Goal: Transaction & Acquisition: Purchase product/service

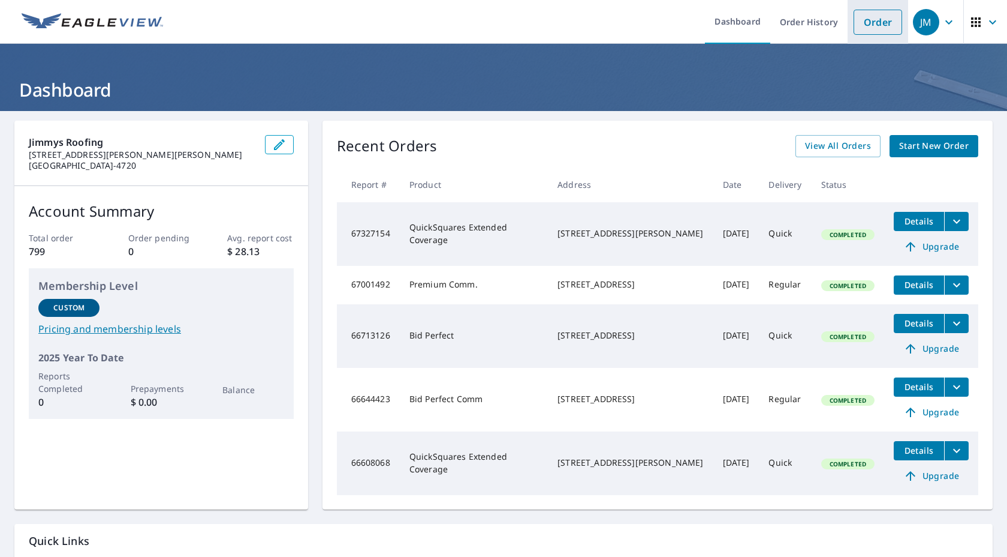
click at [870, 22] on link "Order" at bounding box center [878, 22] width 49 height 25
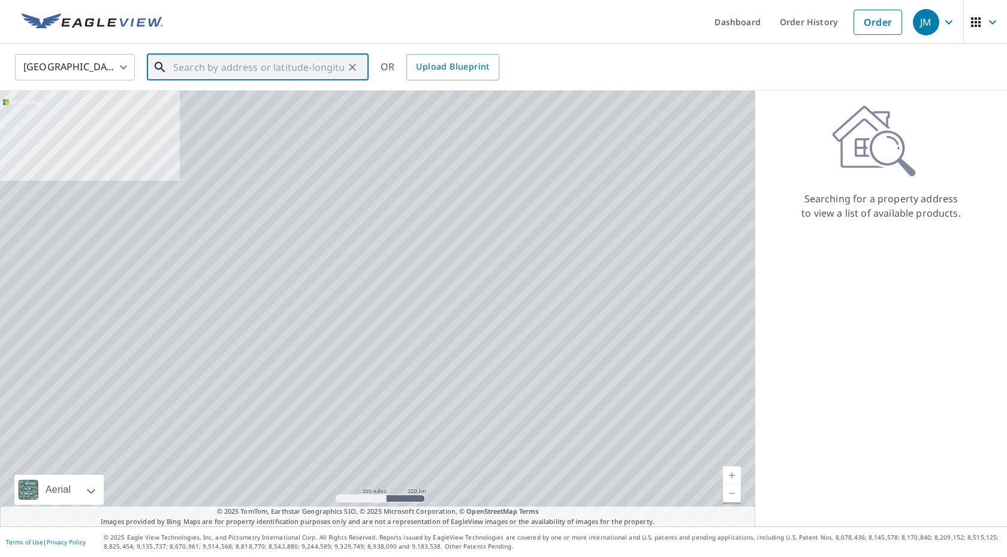
click at [264, 61] on input "text" at bounding box center [258, 67] width 171 height 34
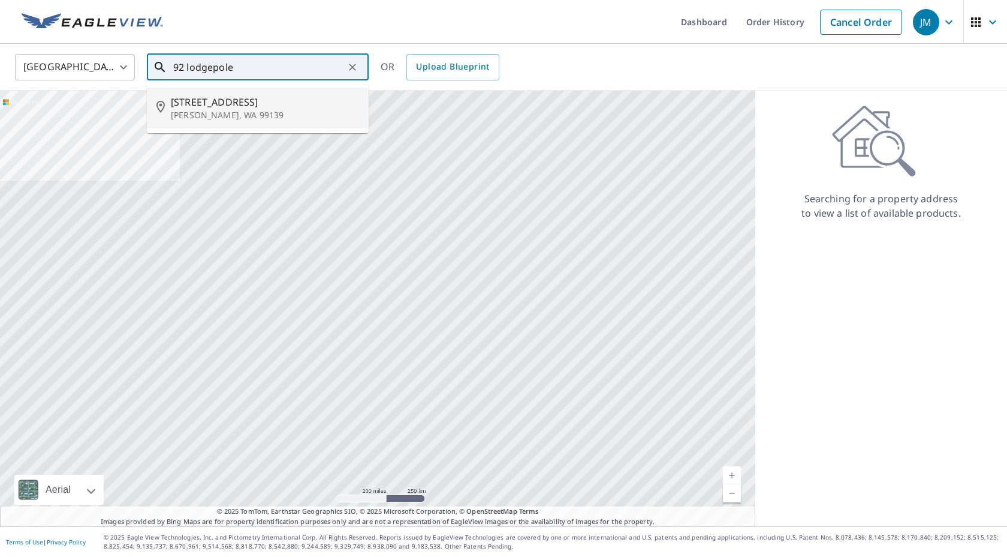
click at [266, 105] on span "[STREET_ADDRESS]" at bounding box center [265, 102] width 188 height 14
type input "[STREET_ADDRESS][PERSON_NAME]"
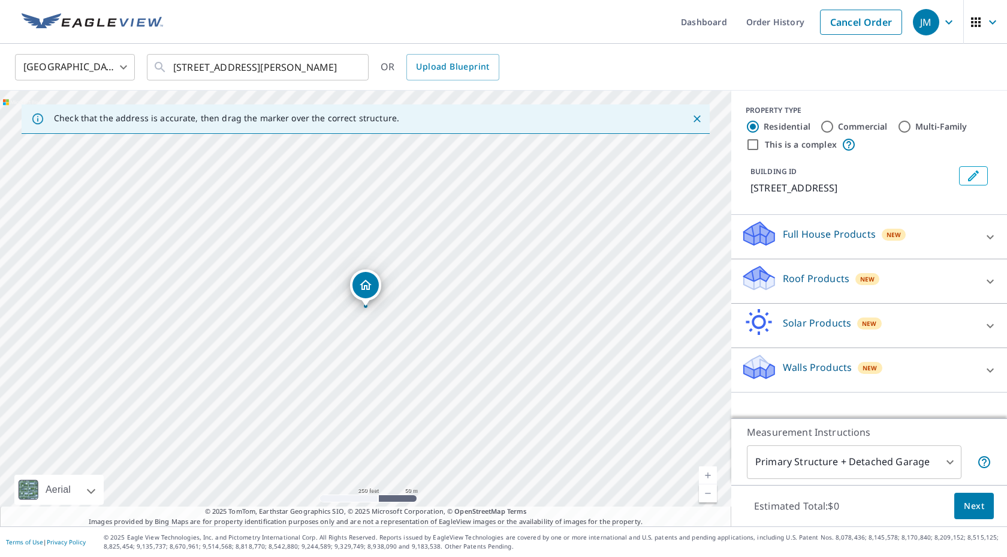
click at [907, 465] on body "JM JM Dashboard Order History Cancel Order JM United States [GEOGRAPHIC_DATA] ​…" at bounding box center [503, 278] width 1007 height 557
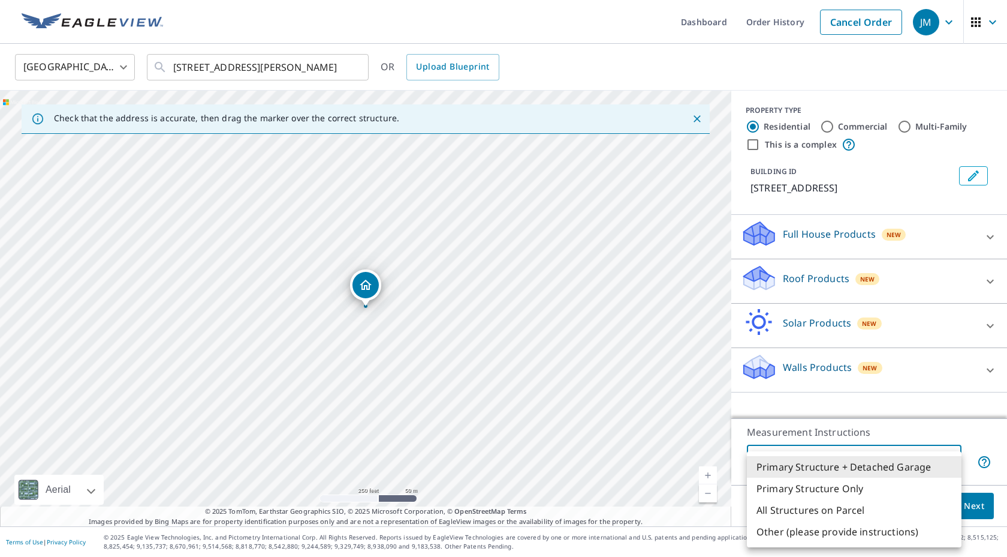
click at [867, 494] on li "Primary Structure Only" at bounding box center [854, 488] width 215 height 22
type input "2"
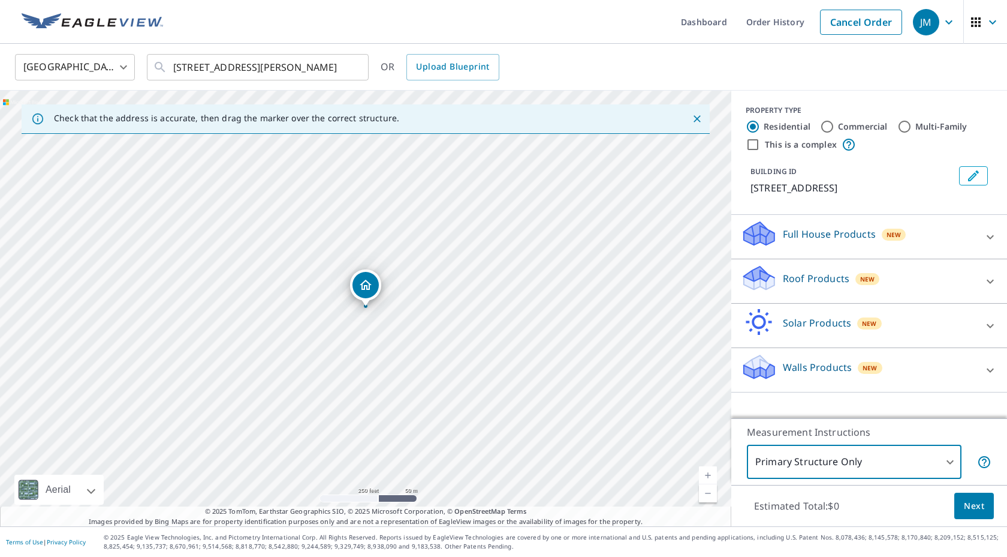
click at [950, 512] on div "Estimated Total: $0 Next" at bounding box center [870, 506] width 276 height 42
click at [964, 509] on button "Next" at bounding box center [975, 505] width 40 height 27
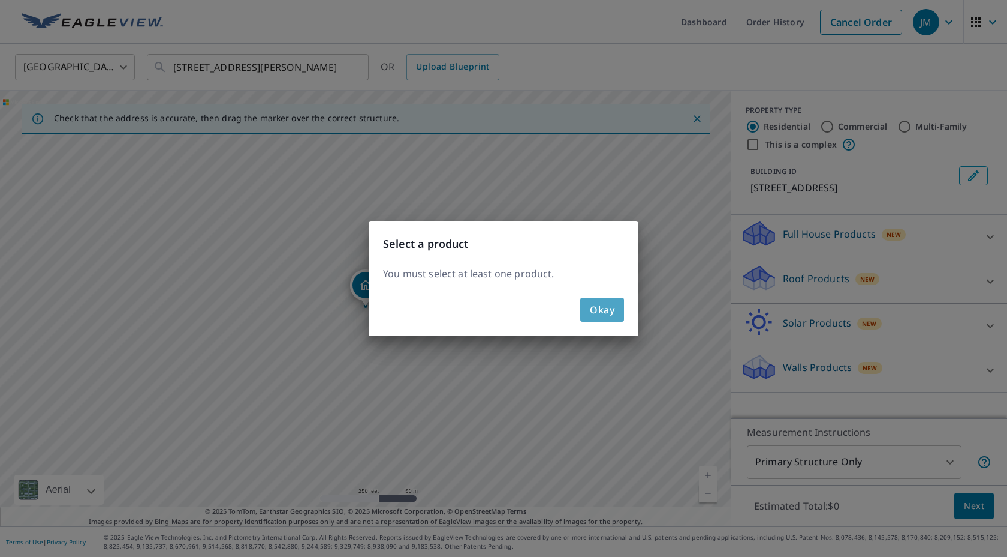
click at [588, 299] on button "Okay" at bounding box center [602, 309] width 44 height 24
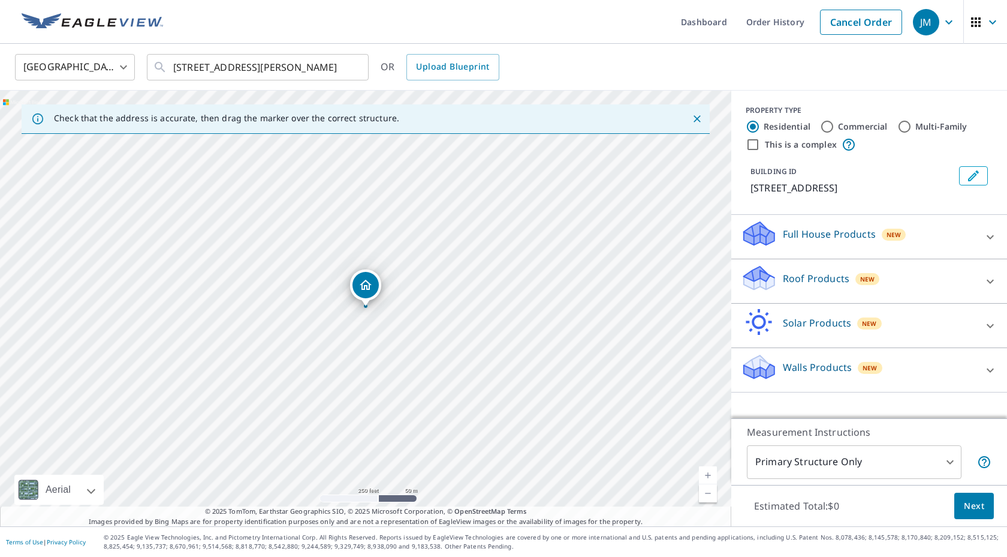
click at [793, 288] on div "Roof Products New" at bounding box center [858, 281] width 235 height 34
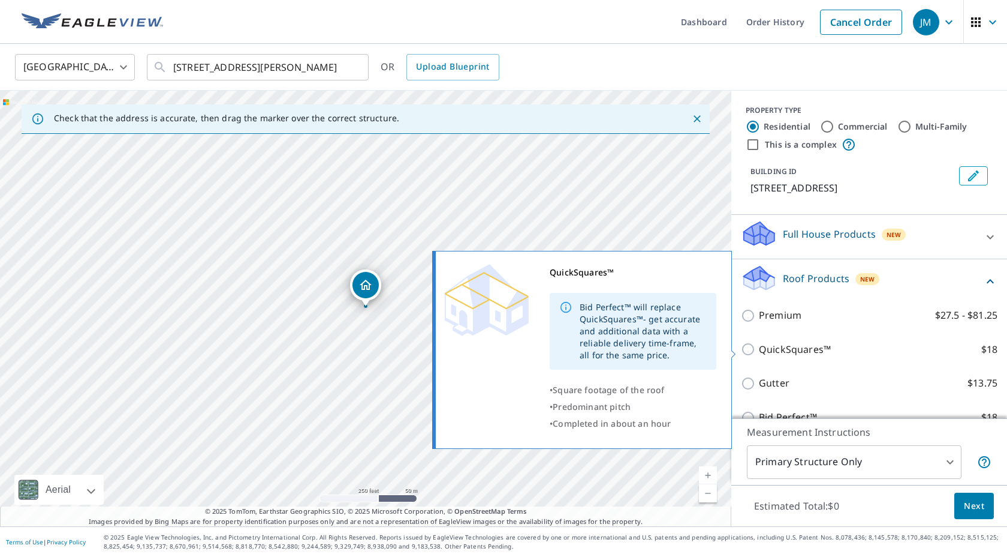
click at [750, 347] on input "QuickSquares™ $18" at bounding box center [750, 349] width 18 height 14
checkbox input "true"
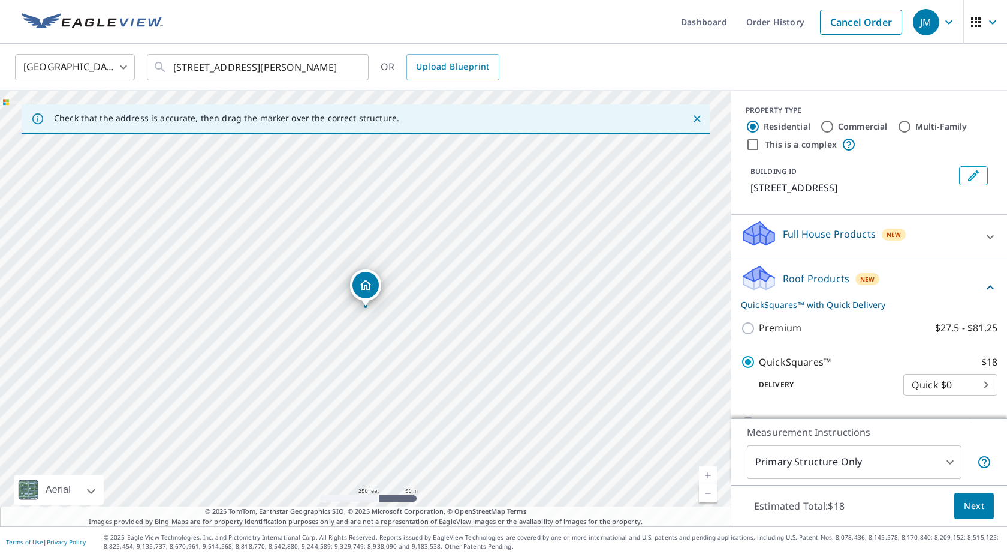
click at [966, 503] on span "Next" at bounding box center [974, 505] width 20 height 15
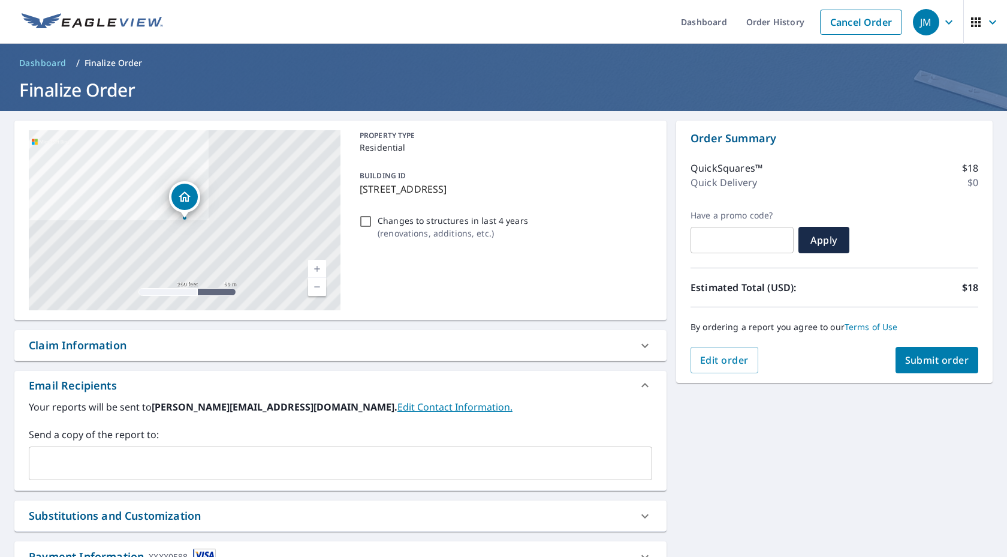
click at [945, 353] on span "Submit order" at bounding box center [938, 359] width 64 height 13
checkbox input "true"
